Goal: Navigation & Orientation: Find specific page/section

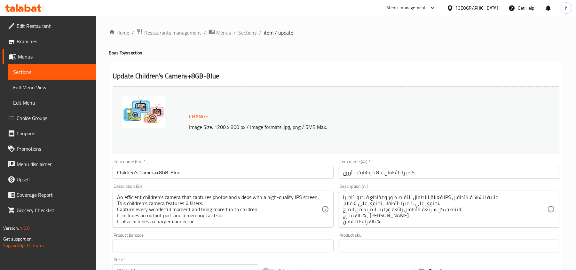
click at [34, 10] on icon at bounding box center [23, 8] width 36 height 8
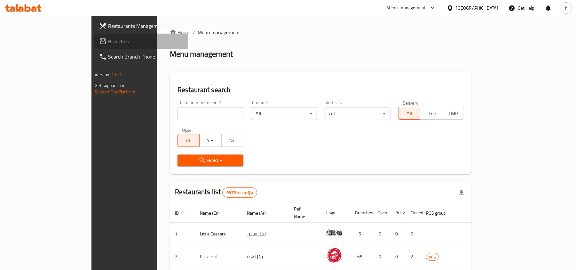
click at [108, 45] on span "Branches" at bounding box center [145, 41] width 75 height 8
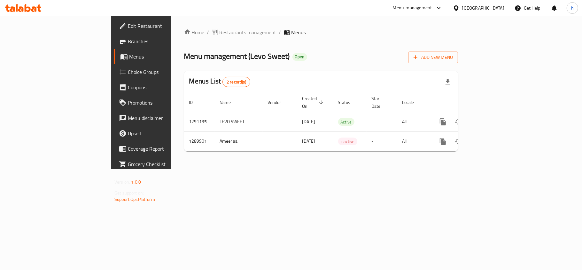
click at [12, 6] on icon at bounding box center [23, 8] width 36 height 8
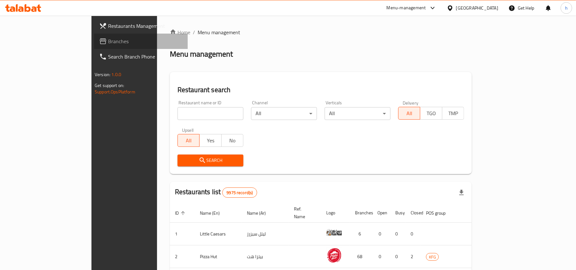
click at [108, 43] on span "Branches" at bounding box center [145, 41] width 75 height 8
